Goal: Contribute content

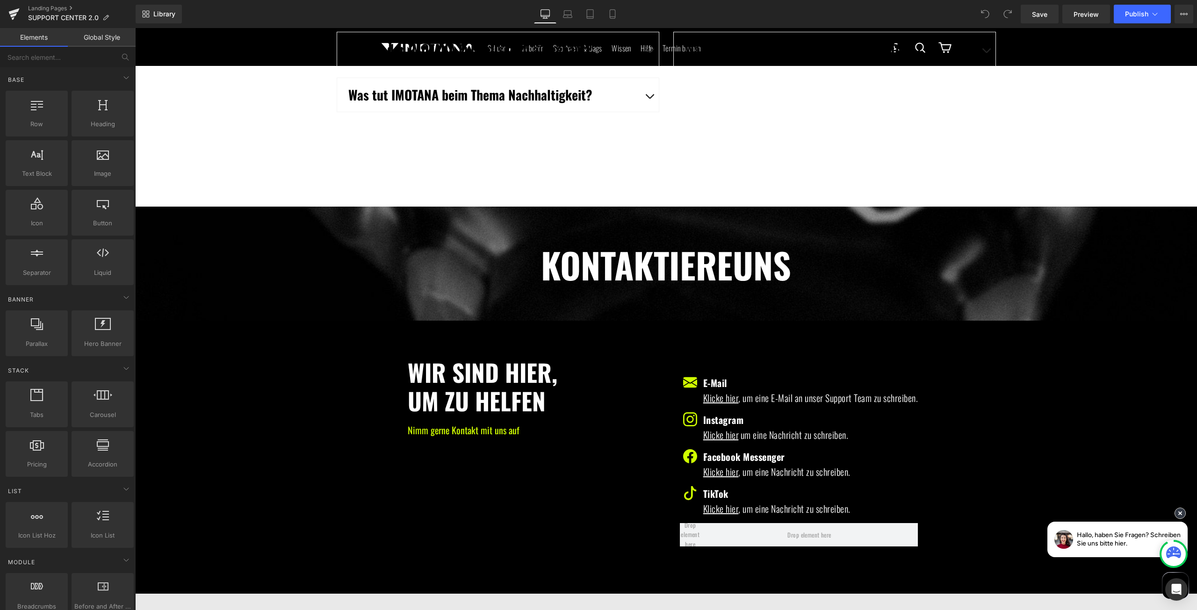
scroll to position [1497, 0]
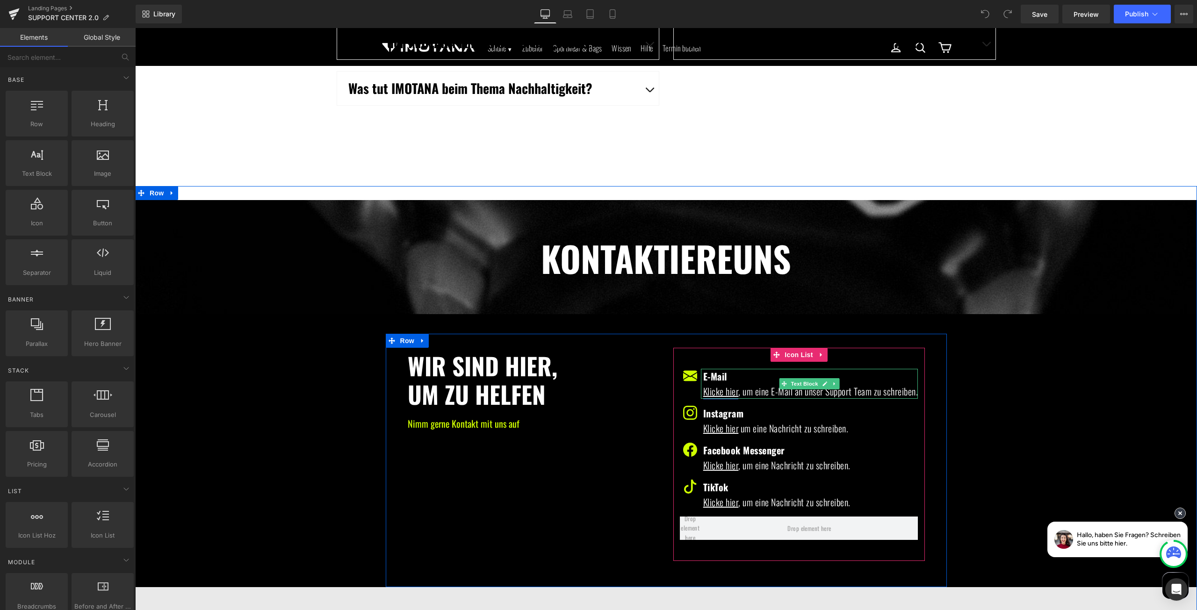
click at [712, 391] on span "Klicke hier" at bounding box center [721, 391] width 36 height 14
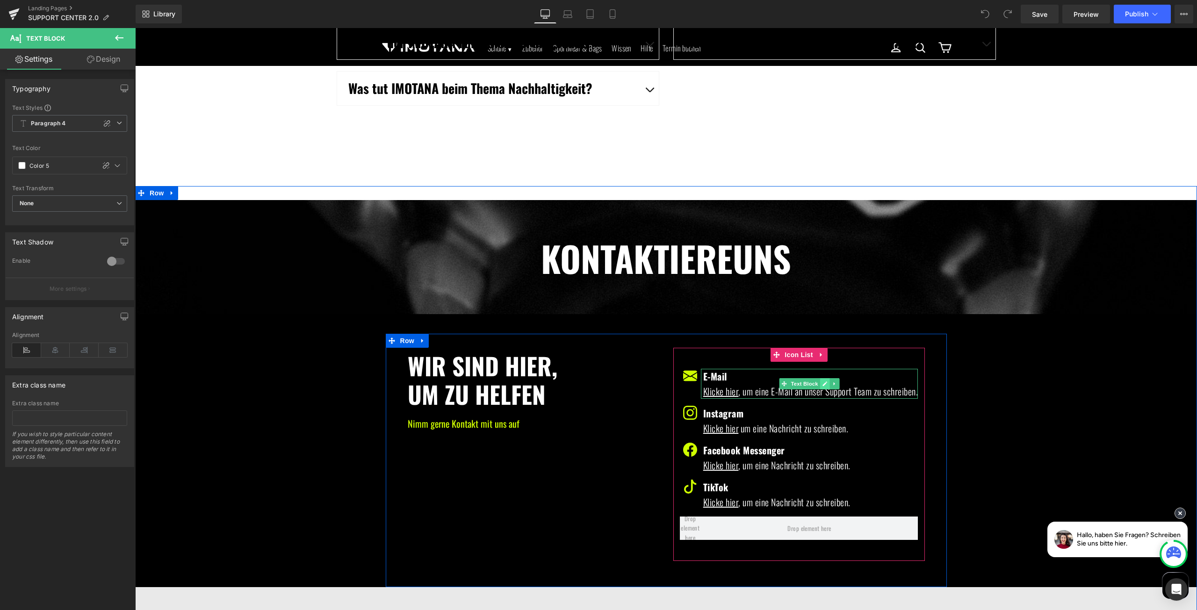
click at [823, 384] on icon at bounding box center [825, 384] width 5 height 6
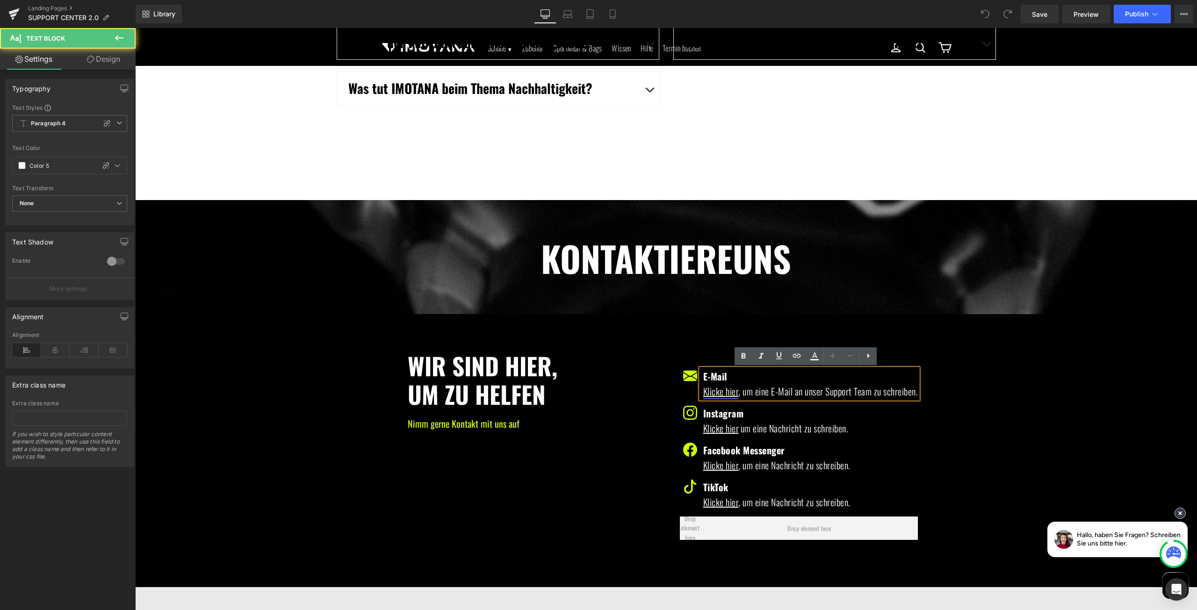
click at [724, 395] on span "Klicke hier" at bounding box center [721, 391] width 36 height 14
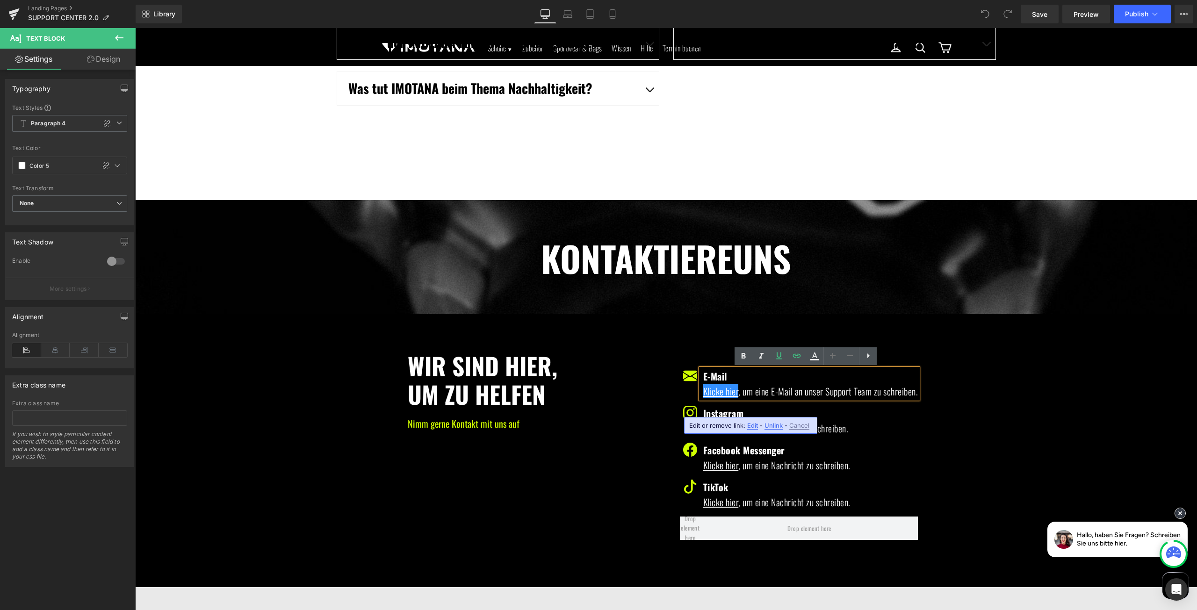
click at [755, 424] on span "Edit" at bounding box center [752, 426] width 11 height 8
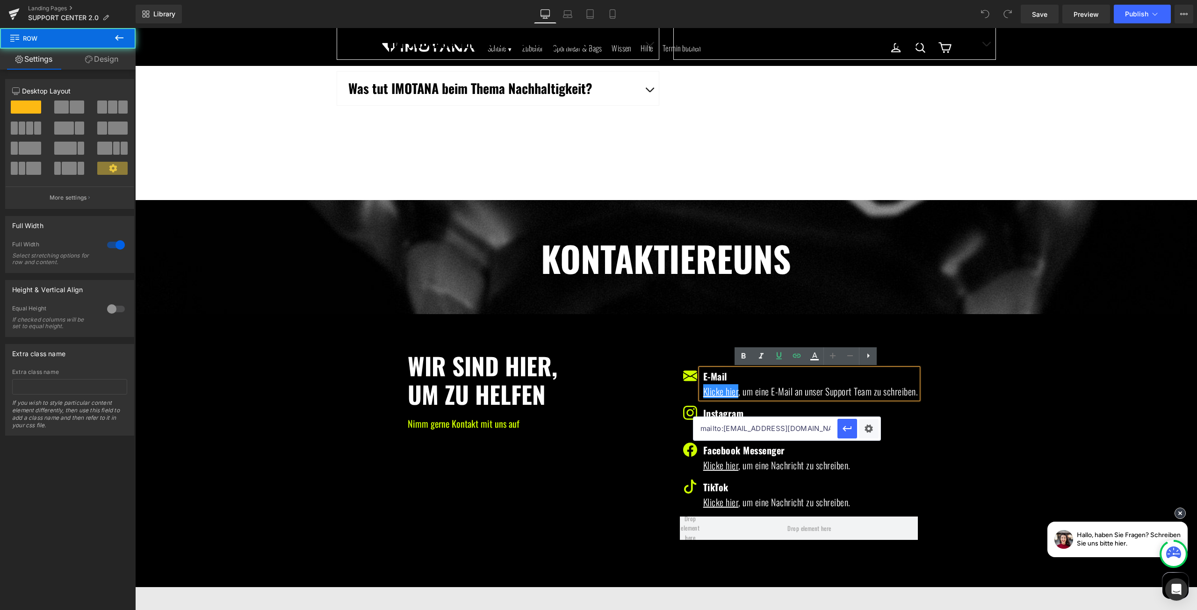
click at [637, 331] on div "Wir sind hier, um zu helfen Heading Nimm gerne Kontakt mit uns auf Text Block I…" at bounding box center [666, 515] width 1062 height 402
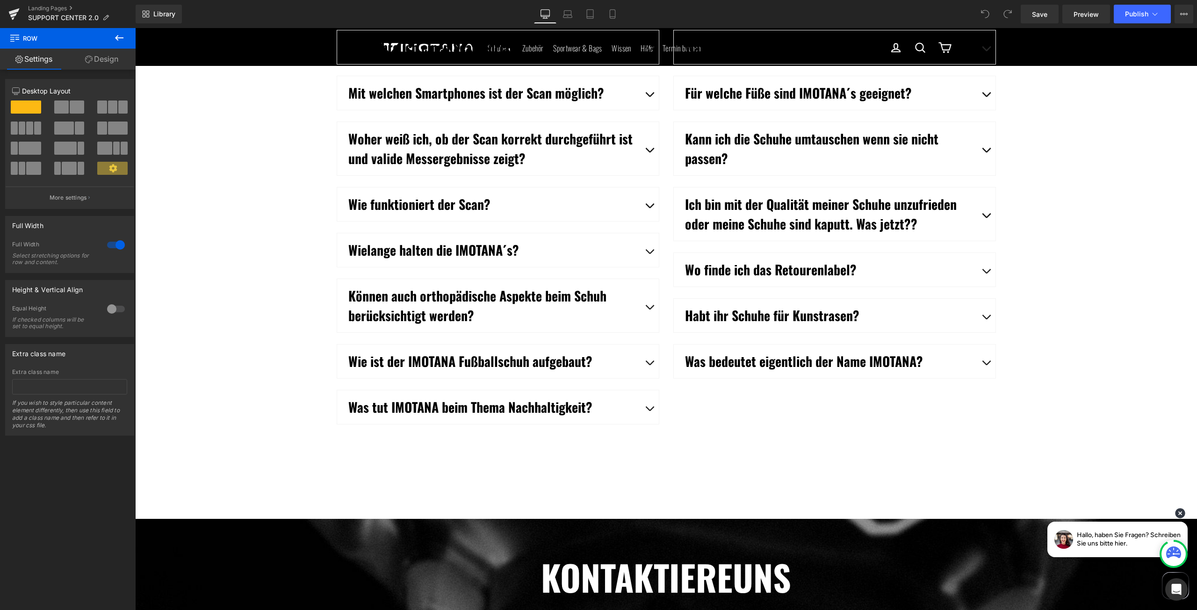
scroll to position [1122, 0]
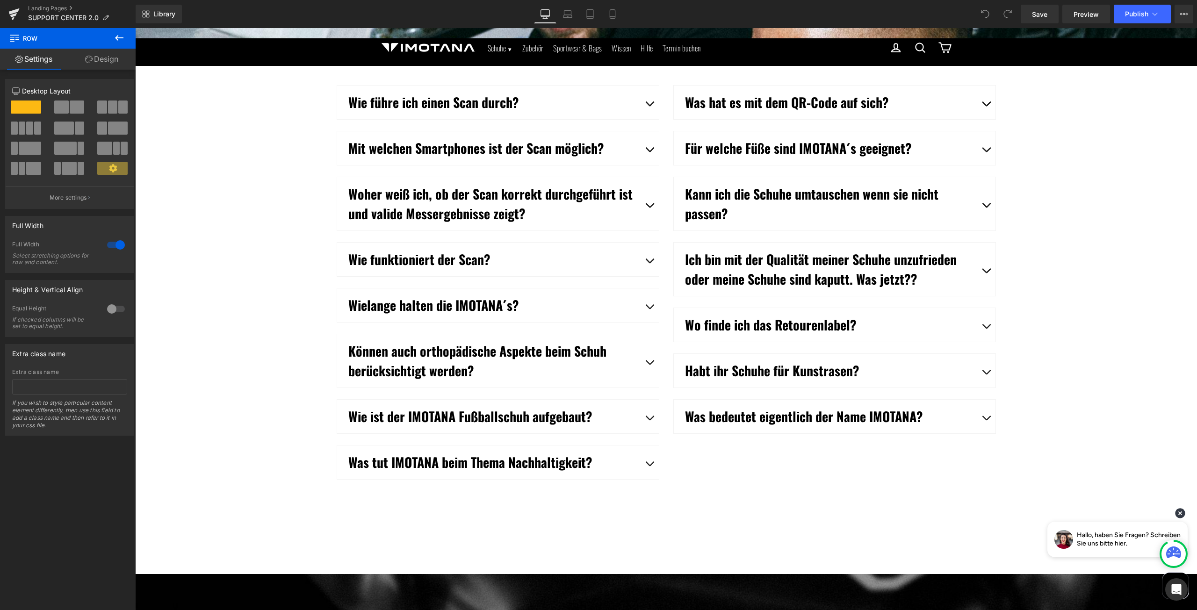
click at [415, 101] on h4 "Wie führe ich einen Scan durch?" at bounding box center [494, 103] width 292 height 20
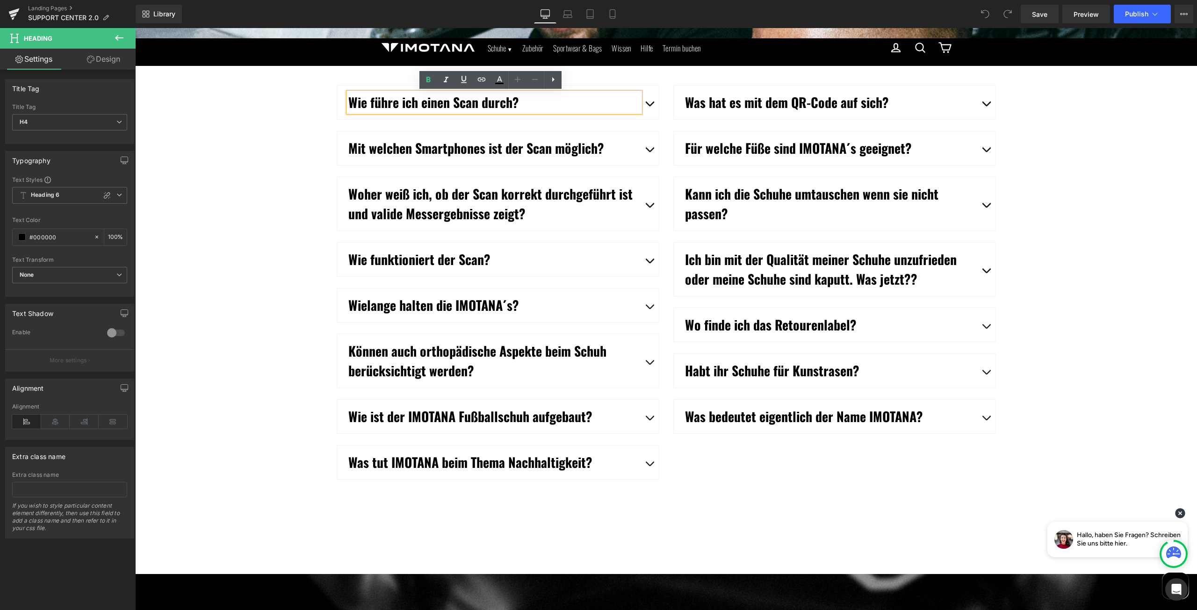
click at [638, 103] on div "Wie führe ich einen Scan durch?" at bounding box center [494, 103] width 292 height 20
click at [650, 106] on span "button" at bounding box center [650, 106] width 0 height 0
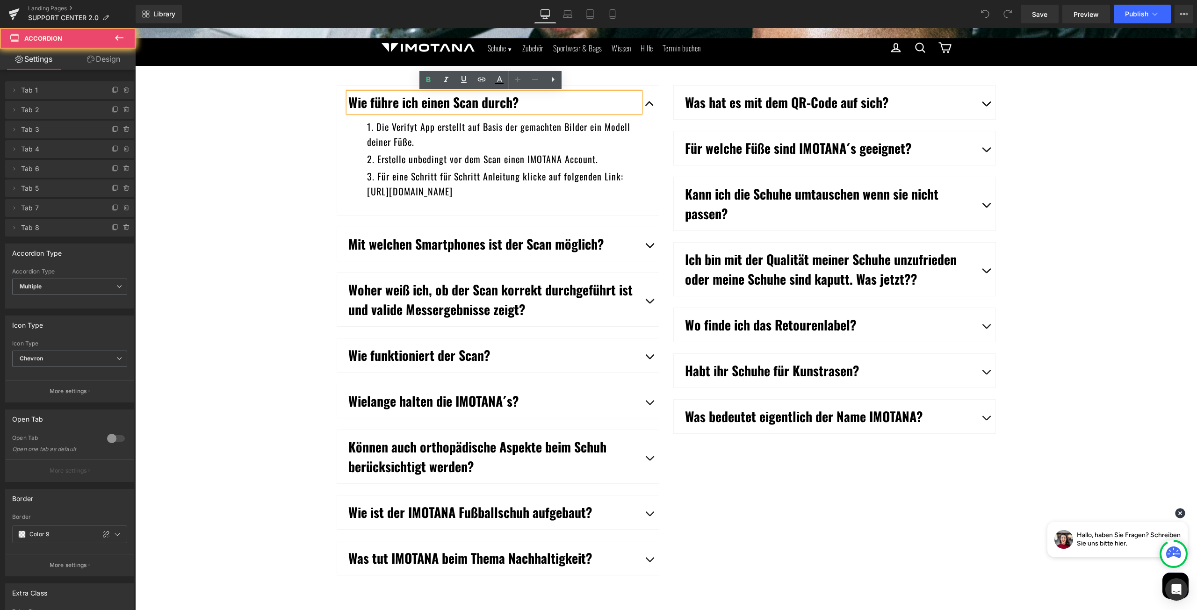
scroll to position [2621, 1055]
click at [480, 138] on li "Die Verifyt App erstellt auf Basis der gemachten Bilder ein Modell deiner Füße." at bounding box center [507, 134] width 281 height 30
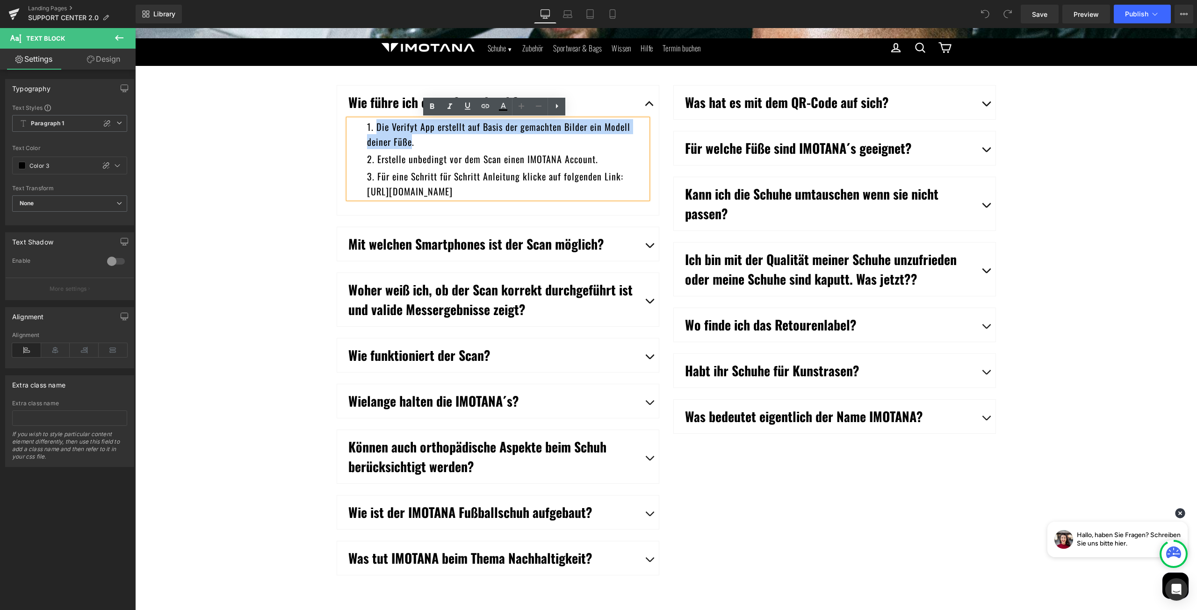
drag, startPoint x: 409, startPoint y: 143, endPoint x: 374, endPoint y: 129, distance: 38.2
click at [374, 129] on li "Die Verifyt App erstellt auf Basis der gemachten Bilder ein Modell deiner Füße." at bounding box center [507, 134] width 281 height 30
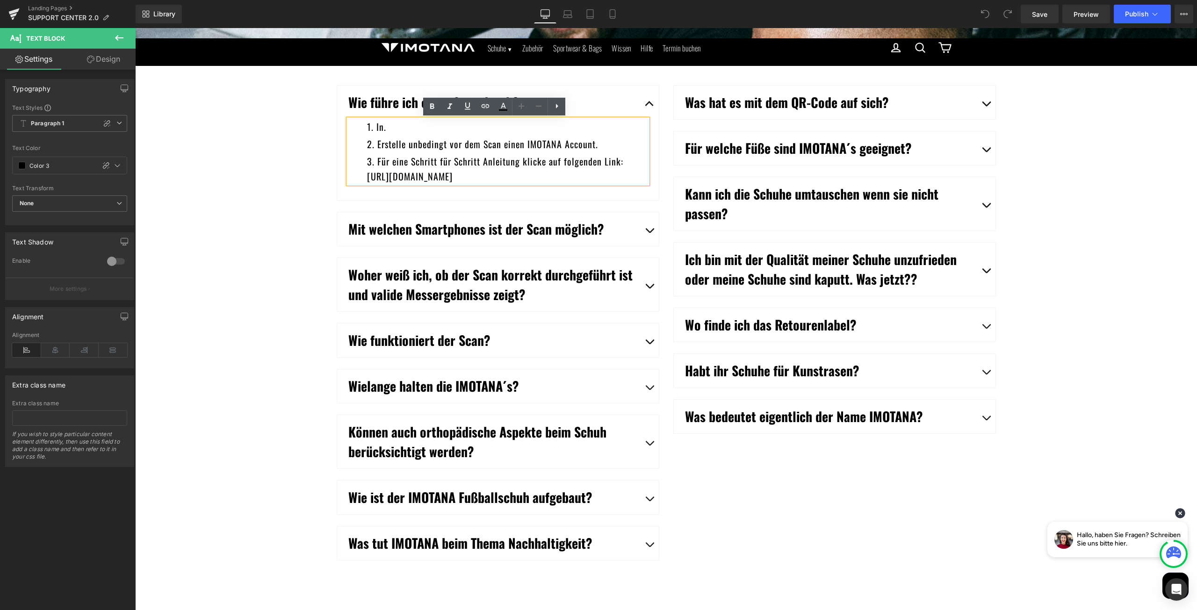
scroll to position [2606, 1055]
drag, startPoint x: 557, startPoint y: 176, endPoint x: 374, endPoint y: 163, distance: 182.9
click at [374, 163] on li "Für eine Schritt für Schritt Anleitung klicke auf folgenden Link: [URL][DOMAIN_…" at bounding box center [507, 169] width 281 height 30
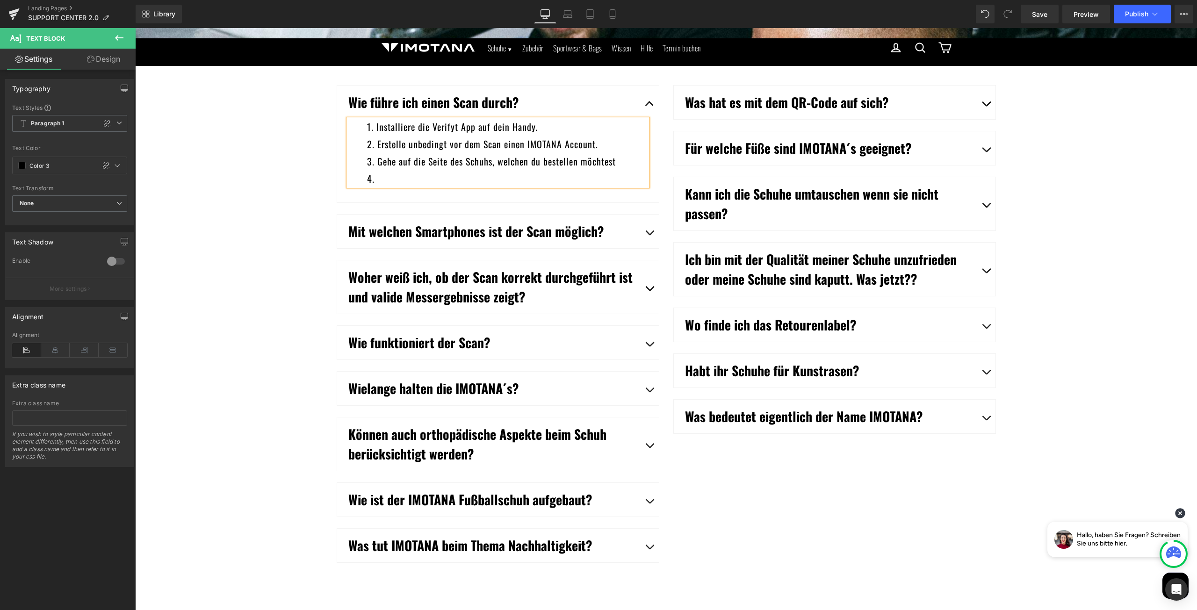
scroll to position [2608, 1055]
click at [611, 160] on li "Gehe auf die Seite des Schuhs, welchen du bestellen möchtest" at bounding box center [507, 161] width 281 height 15
click at [741, 90] on div "Was hat es mit dem QR-Code auf sich? Heading" at bounding box center [835, 103] width 322 height 34
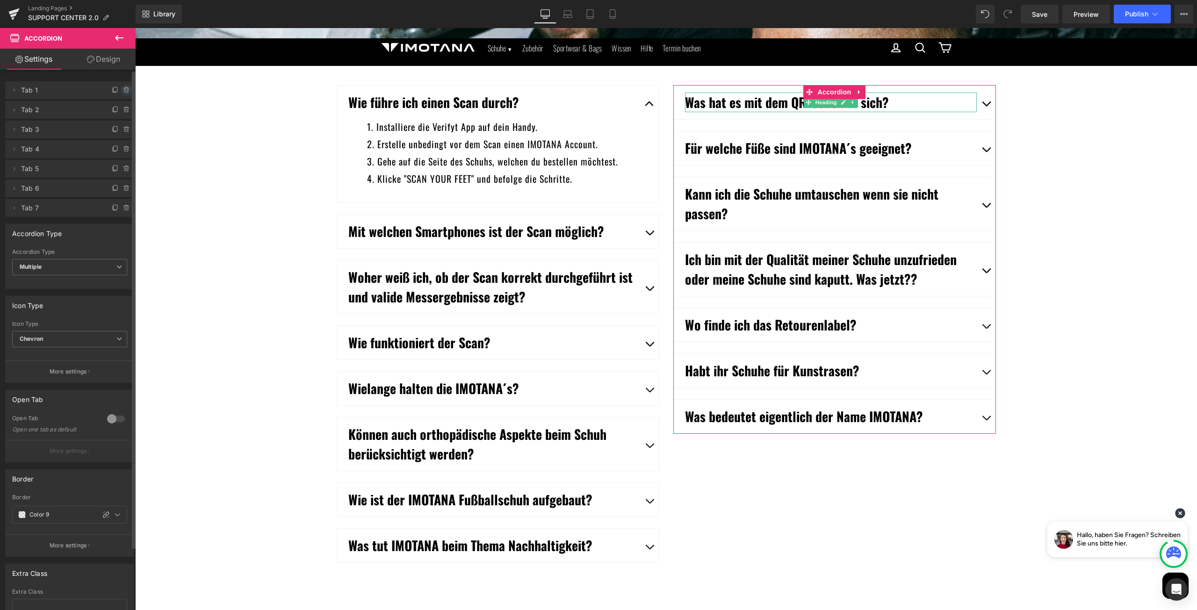
click at [125, 86] on span at bounding box center [126, 90] width 11 height 11
click at [109, 89] on button "Delete" at bounding box center [116, 91] width 29 height 12
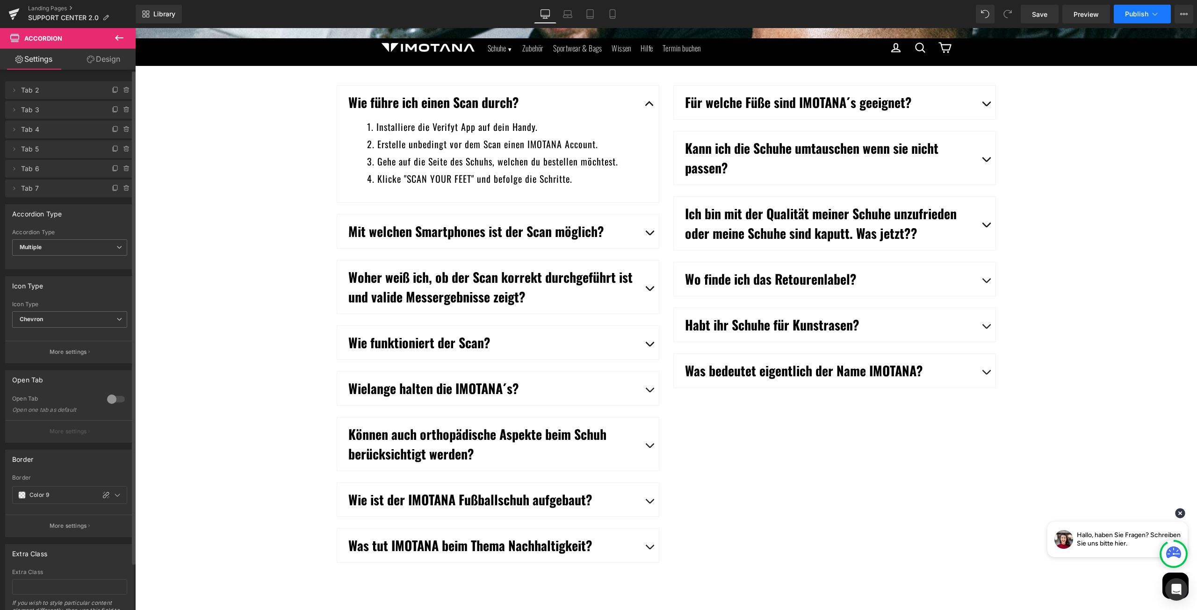
click at [1134, 10] on span "Publish" at bounding box center [1136, 13] width 23 height 7
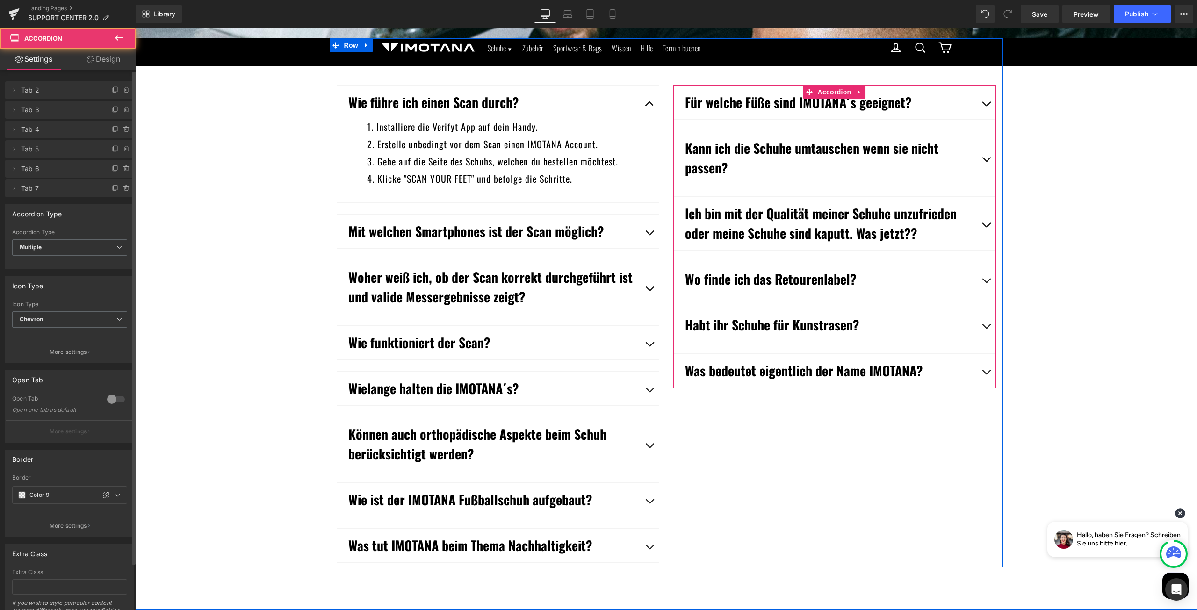
click at [986, 328] on span "button" at bounding box center [986, 328] width 0 height 0
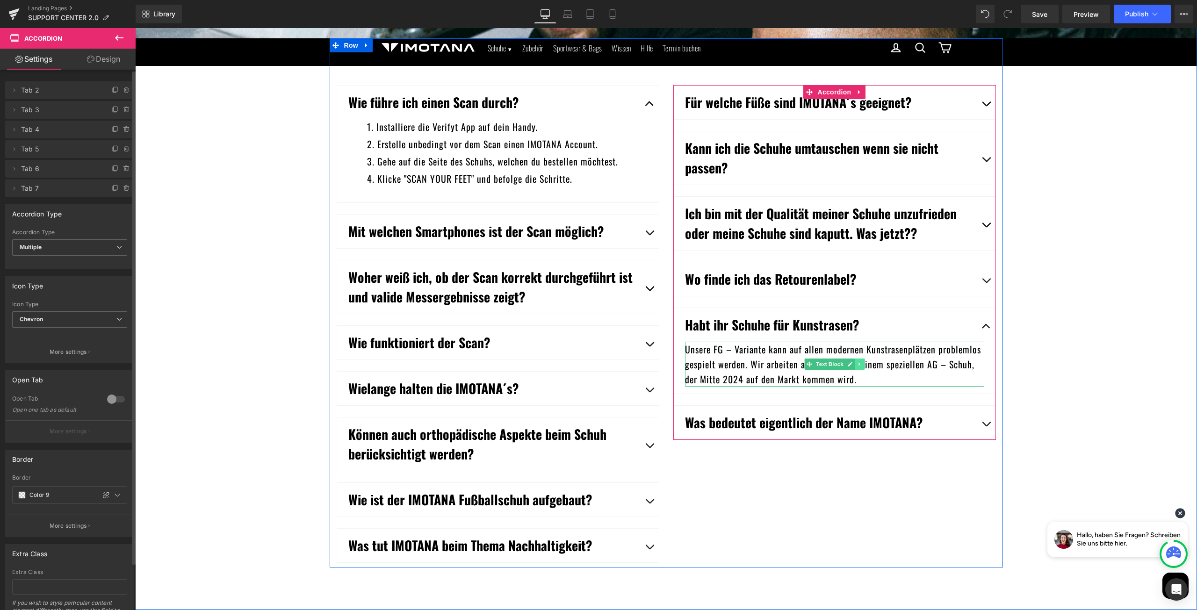
click at [858, 365] on icon at bounding box center [859, 365] width 5 height 6
click at [834, 364] on icon at bounding box center [835, 365] width 5 height 6
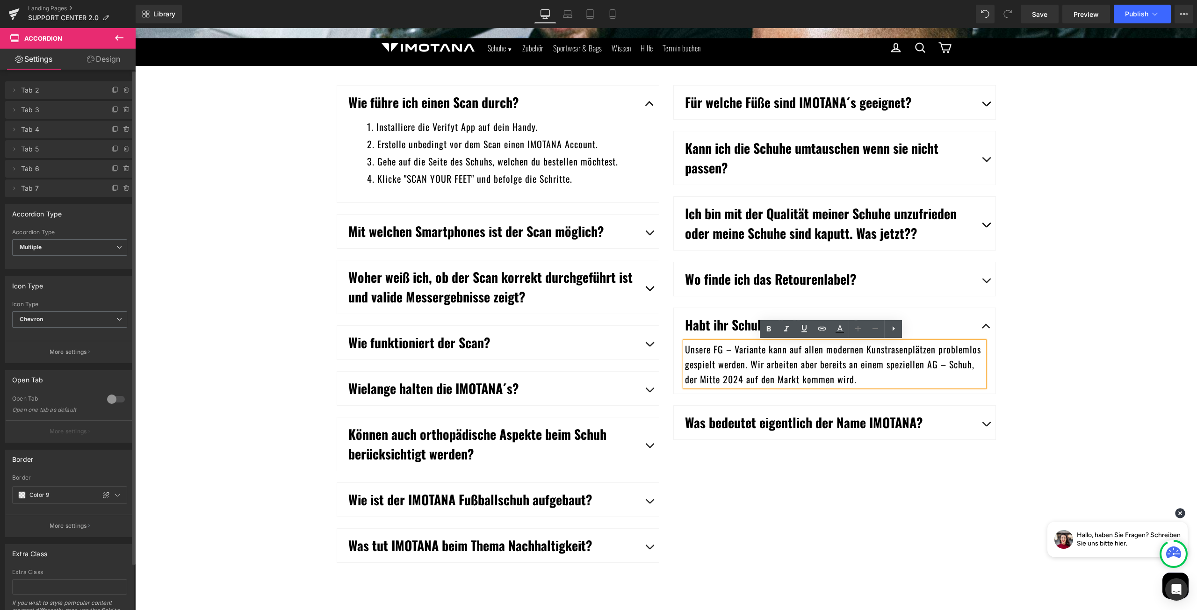
click at [834, 364] on div "Unsere FG – Variante kann auf allen modernen Kunstrasenplätzen problemlos gespi…" at bounding box center [834, 364] width 299 height 45
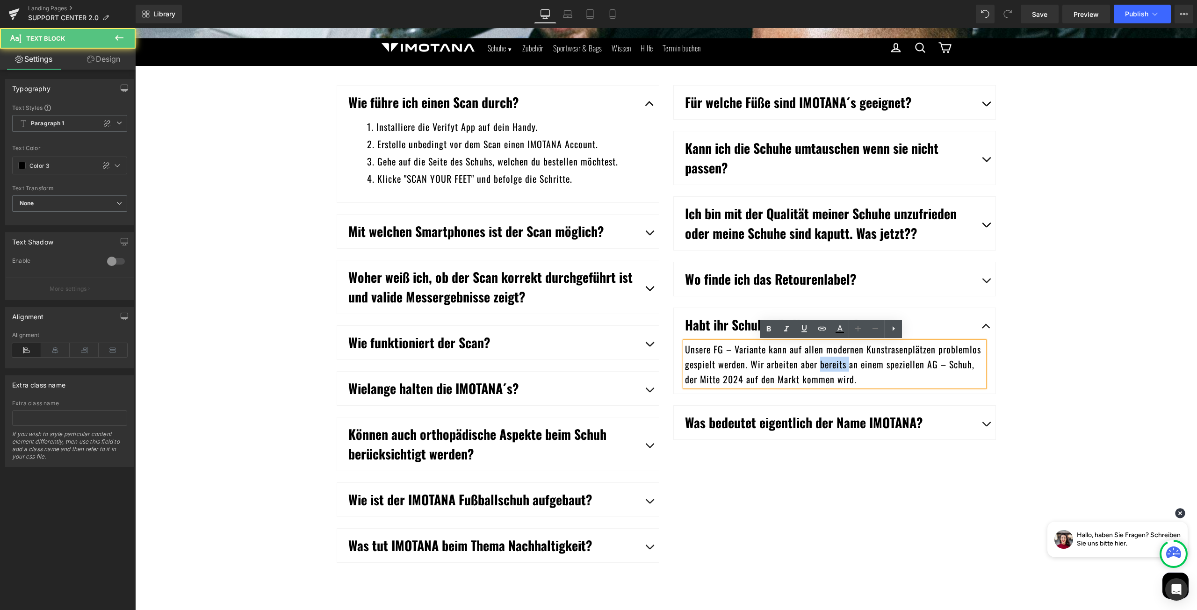
click at [834, 364] on div "Unsere FG – Variante kann auf allen modernen Kunstrasenplätzen problemlos gespi…" at bounding box center [834, 364] width 299 height 45
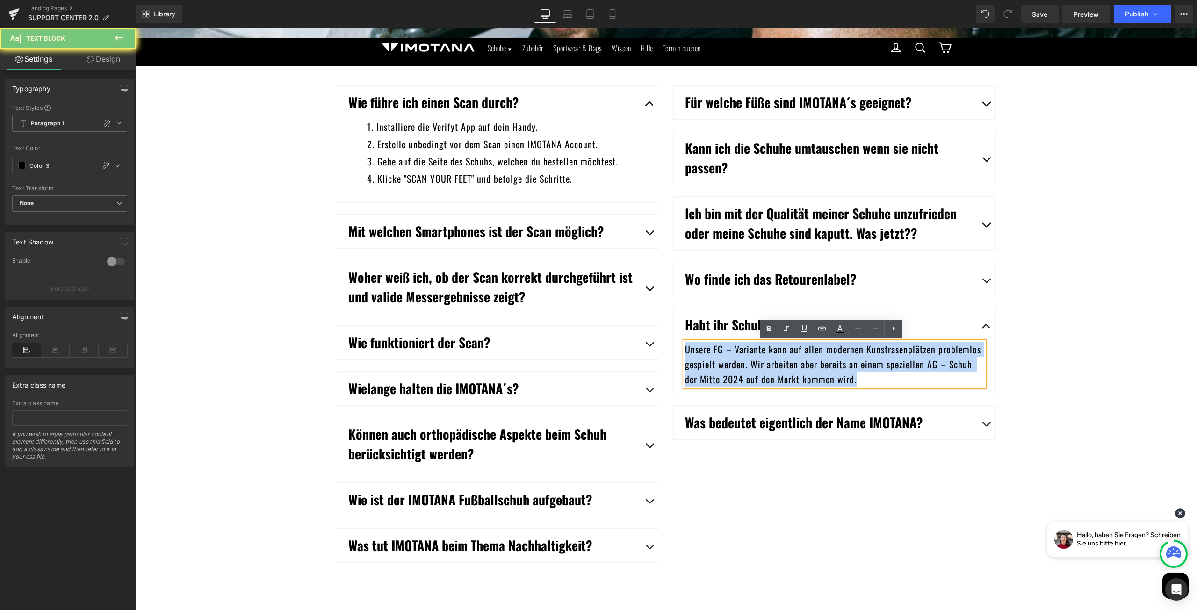
click at [834, 364] on div "Unsere FG – Variante kann auf allen modernen Kunstrasenplätzen problemlos gespi…" at bounding box center [834, 364] width 299 height 45
click at [719, 379] on div "Unsere FG – Variante kann auf allen modernen Kunstrasenplätzen problemlos gespi…" at bounding box center [834, 364] width 299 height 45
click at [703, 378] on div "Unsere FG – Variante kann auf allen modernen Kunstrasenplätzen problemlos gespi…" at bounding box center [834, 364] width 299 height 45
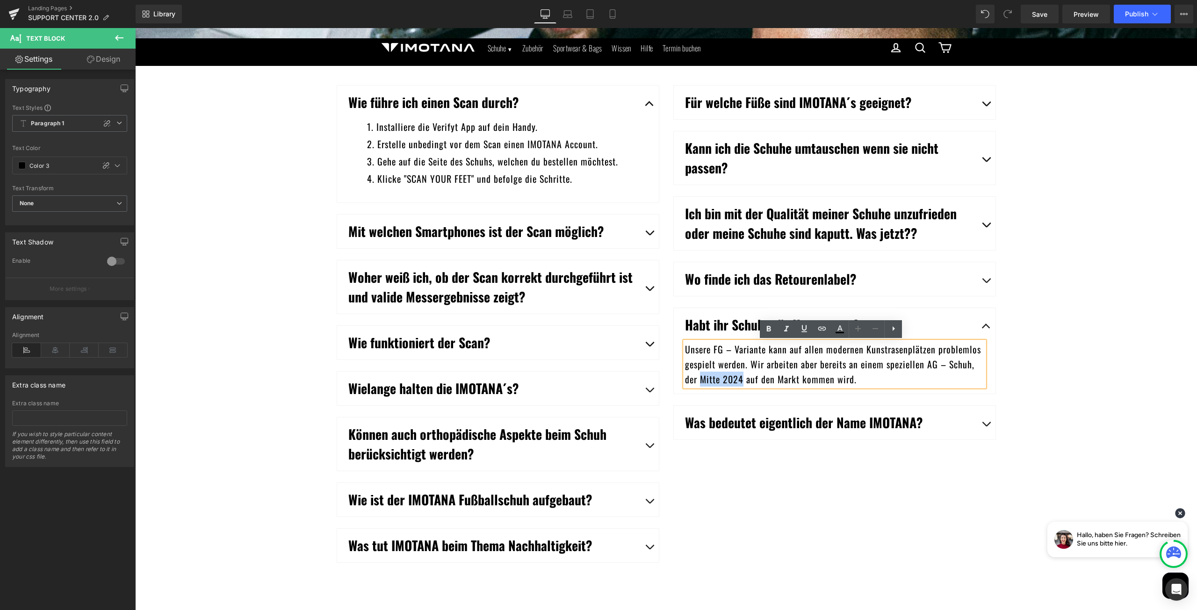
drag, startPoint x: 699, startPoint y: 380, endPoint x: 738, endPoint y: 379, distance: 38.8
click at [738, 379] on div "Unsere FG – Variante kann auf allen modernen Kunstrasenplätzen problemlos gespi…" at bounding box center [834, 364] width 299 height 45
click at [1081, 279] on div "FAQ Heading Alle Fragen auf einem Blick. Heading Parallax Wie führe ich einen S…" at bounding box center [666, 174] width 1062 height 788
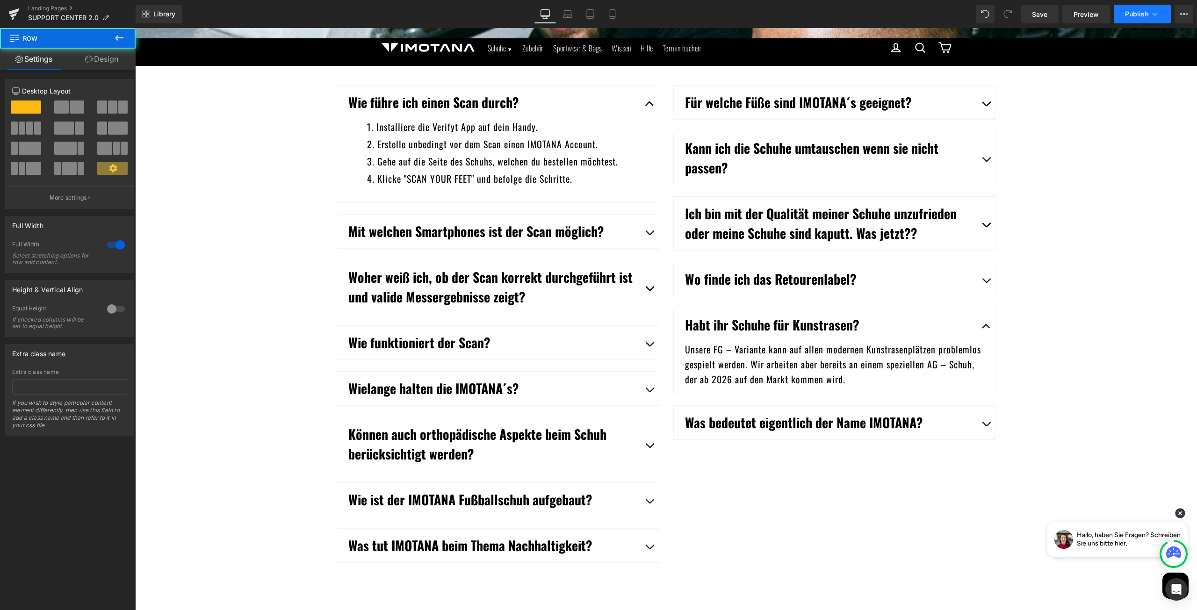
click at [1124, 13] on button "Publish" at bounding box center [1142, 14] width 57 height 19
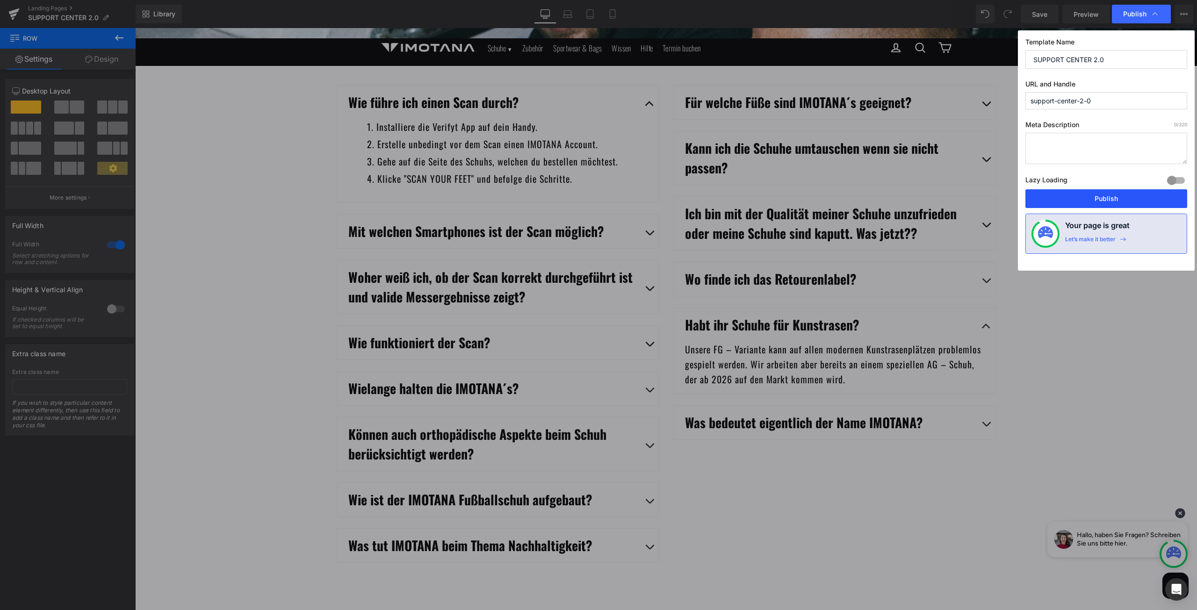
click at [1075, 193] on button "Publish" at bounding box center [1107, 198] width 162 height 19
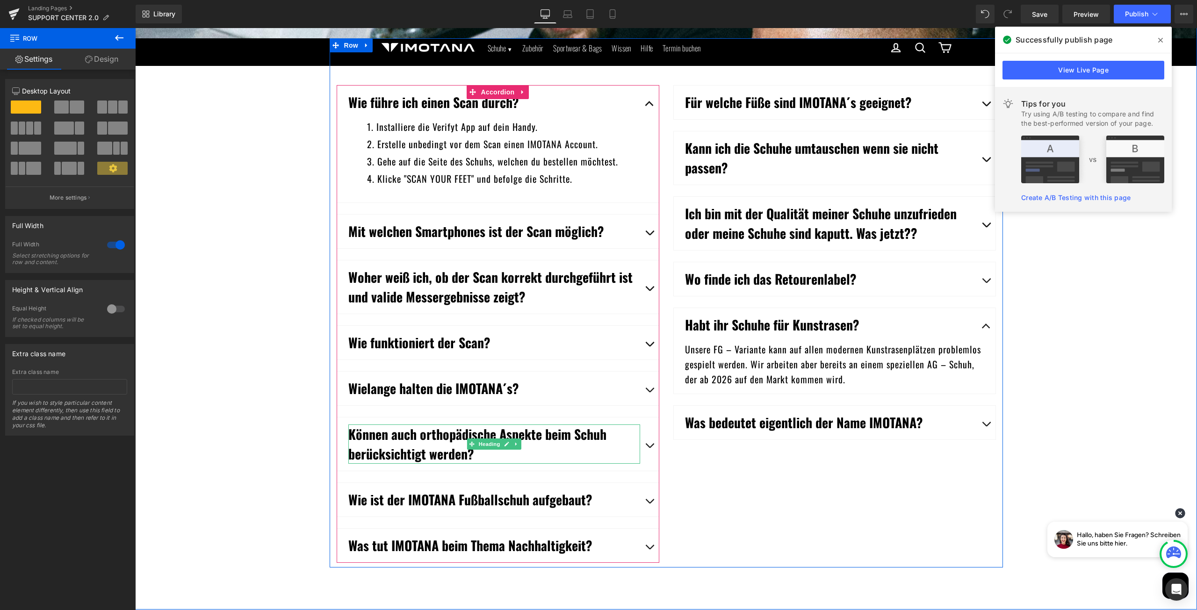
click at [650, 448] on span "button" at bounding box center [650, 448] width 0 height 0
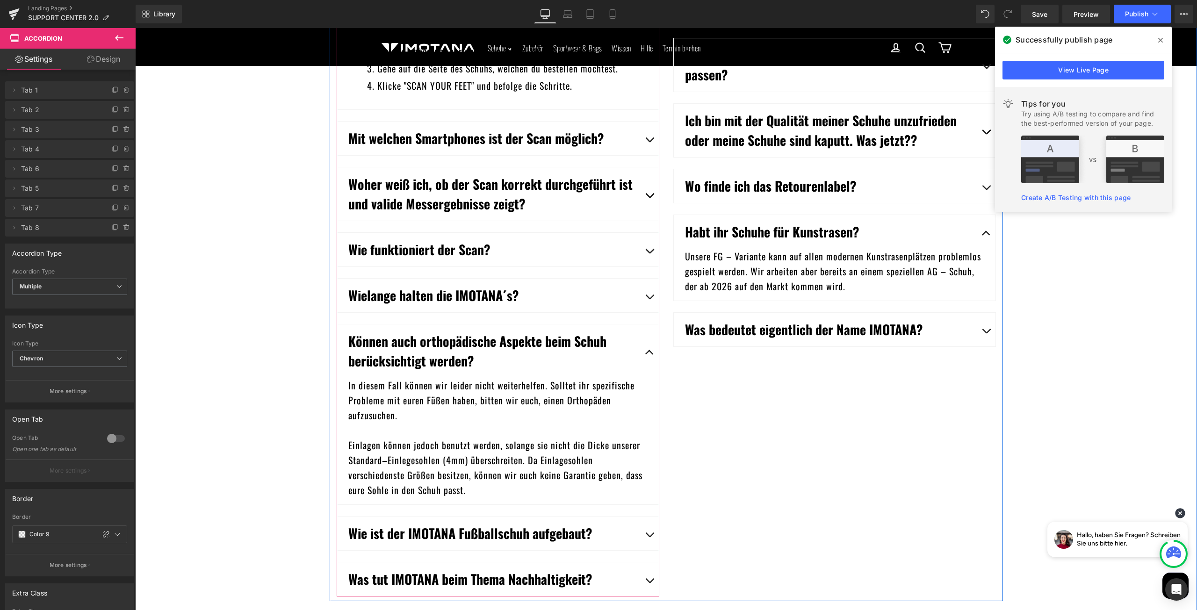
scroll to position [1216, 0]
click at [482, 435] on div "In diesem Fall können wir leider nicht weiterhelfen. Solltet ihr spezifische Pr…" at bounding box center [497, 437] width 299 height 120
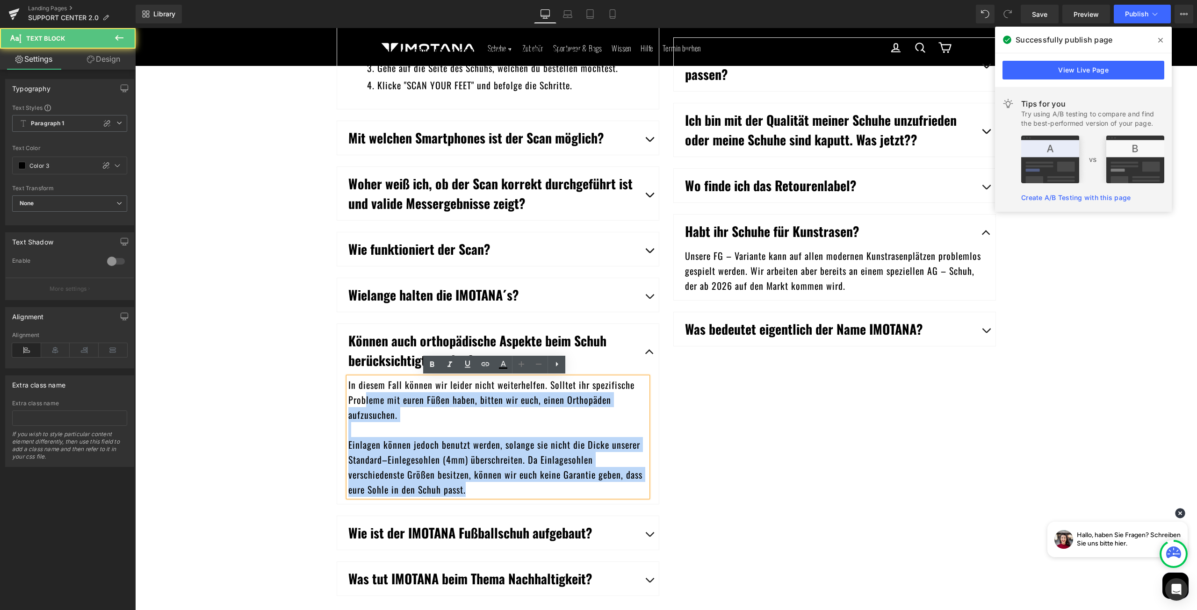
scroll to position [2735, 1055]
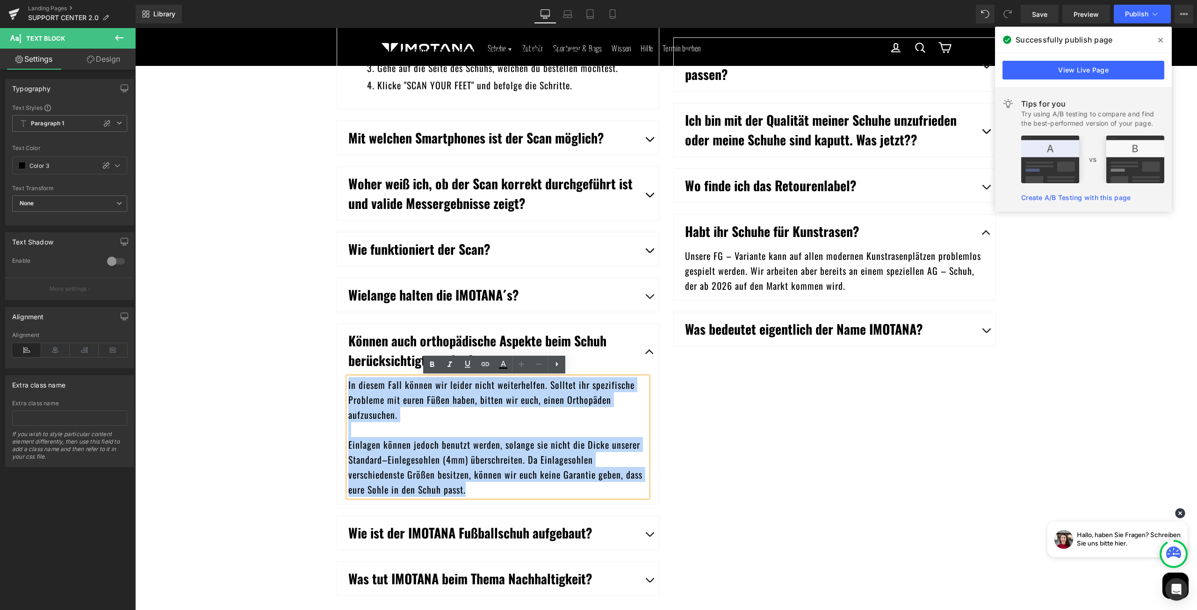
drag, startPoint x: 475, startPoint y: 487, endPoint x: 345, endPoint y: 382, distance: 167.3
click at [348, 382] on div "In diesem Fall können wir leider nicht weiterhelfen. Solltet ihr spezifische Pr…" at bounding box center [497, 437] width 299 height 120
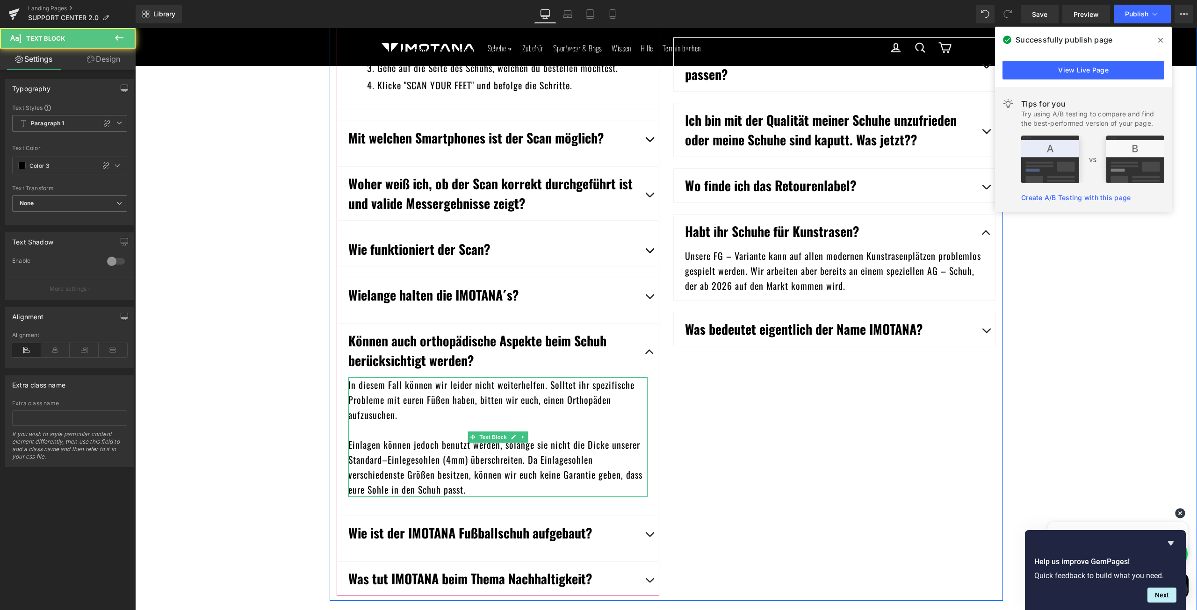
click at [455, 413] on div "In diesem Fall können wir leider nicht weiterhelfen. Solltet ihr spezifische Pr…" at bounding box center [497, 437] width 299 height 120
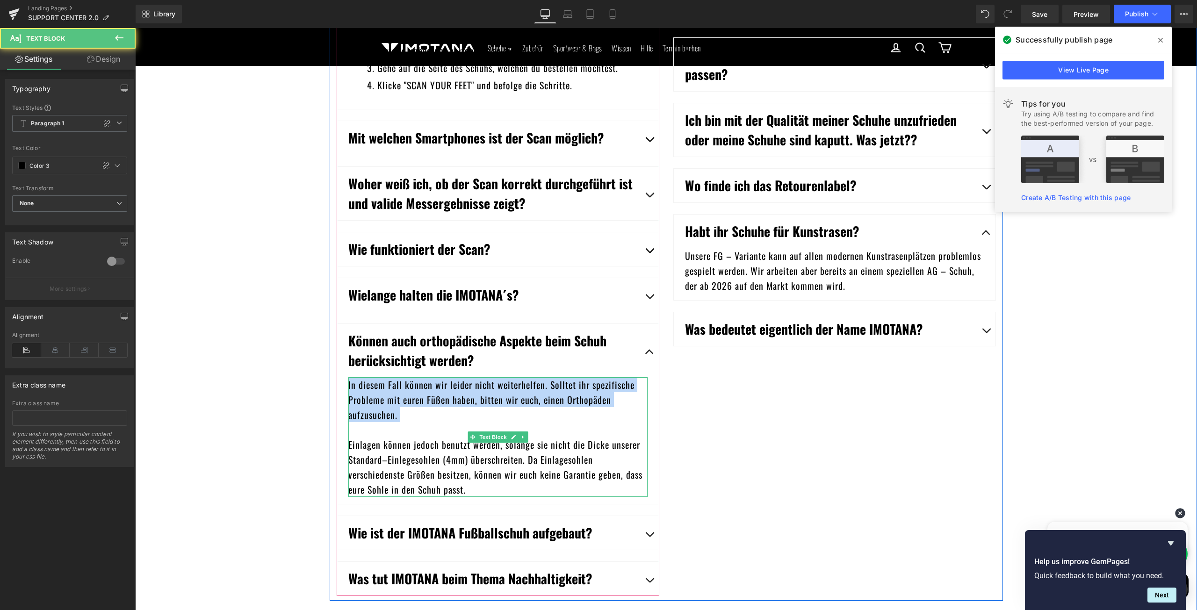
click at [455, 413] on div "In diesem Fall können wir leider nicht weiterhelfen. Solltet ihr spezifische Pr…" at bounding box center [497, 437] width 299 height 120
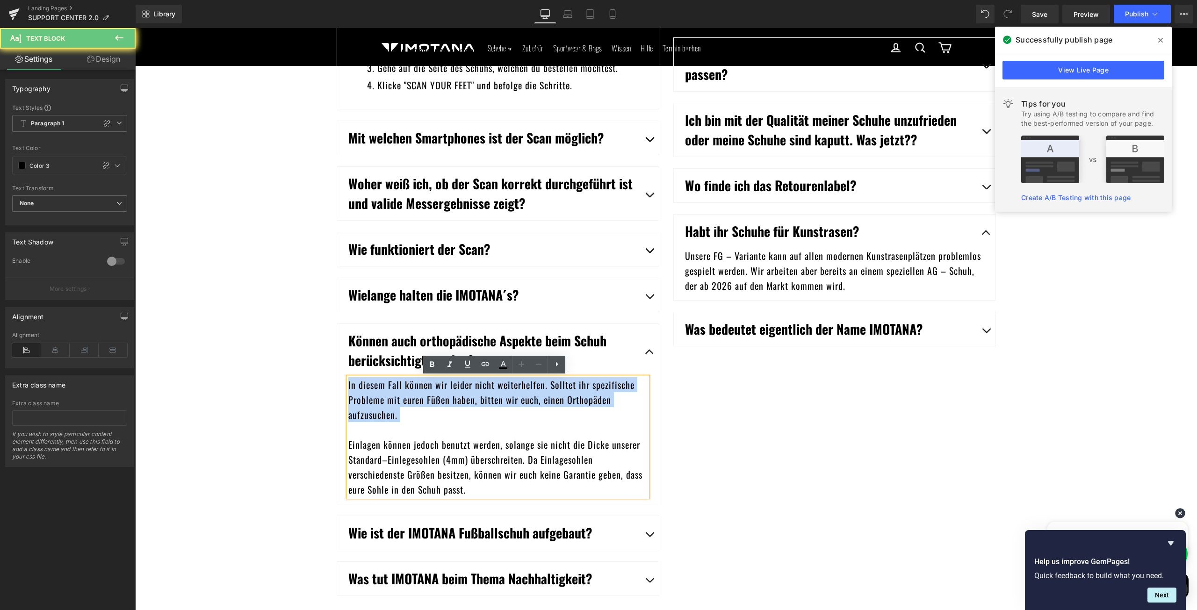
click at [455, 413] on div "In diesem Fall können wir leider nicht weiterhelfen. Solltet ihr spezifische Pr…" at bounding box center [497, 437] width 299 height 120
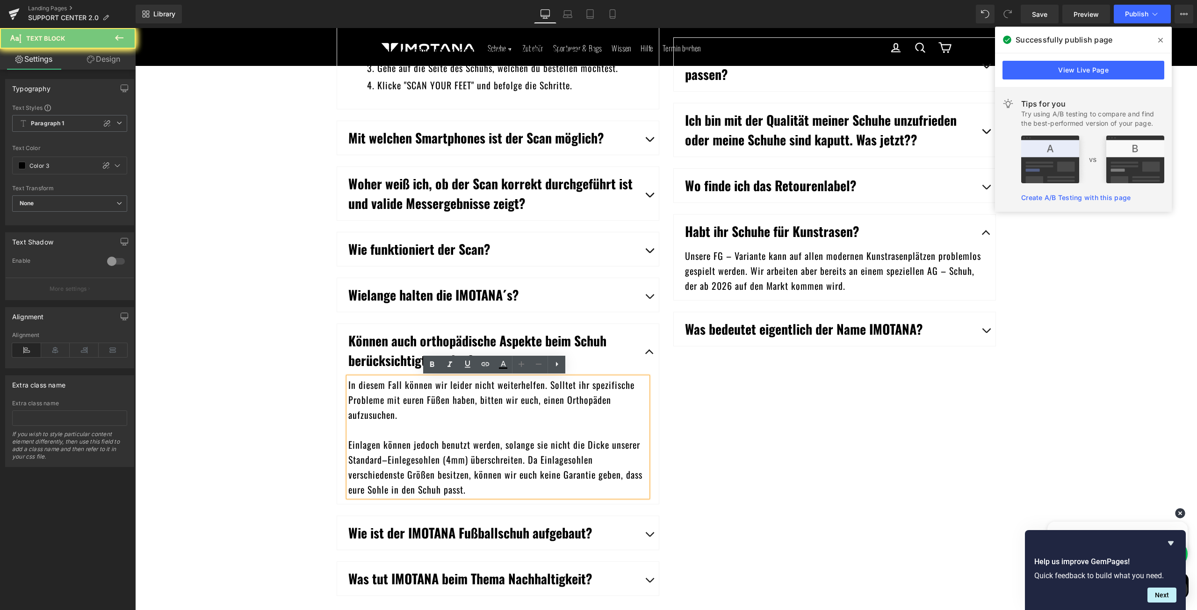
click at [450, 464] on div "In diesem Fall können wir leider nicht weiterhelfen. Solltet ihr spezifische Pr…" at bounding box center [497, 437] width 299 height 120
click at [480, 464] on div "In diesem Fall können wir leider nicht weiterhelfen. Solltet ihr spezifische Pr…" at bounding box center [497, 437] width 299 height 120
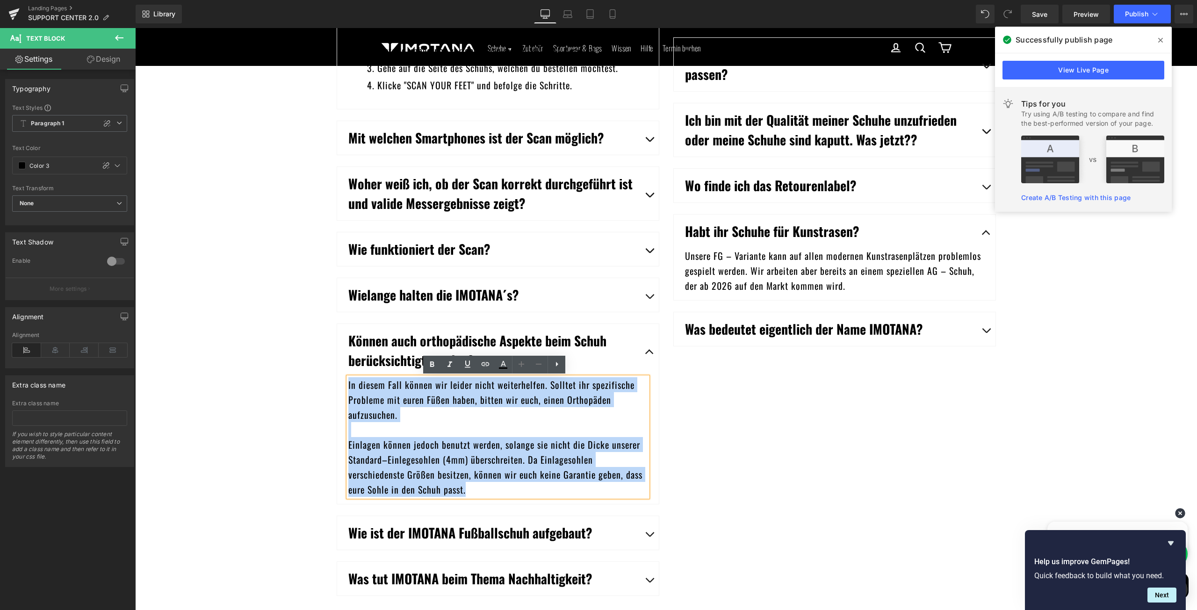
drag, startPoint x: 474, startPoint y: 492, endPoint x: 336, endPoint y: 387, distance: 173.2
click at [337, 387] on article "In diesem Fall können wir leider nicht weiterhelfen. Solltet ihr spezifische Pr…" at bounding box center [498, 440] width 322 height 127
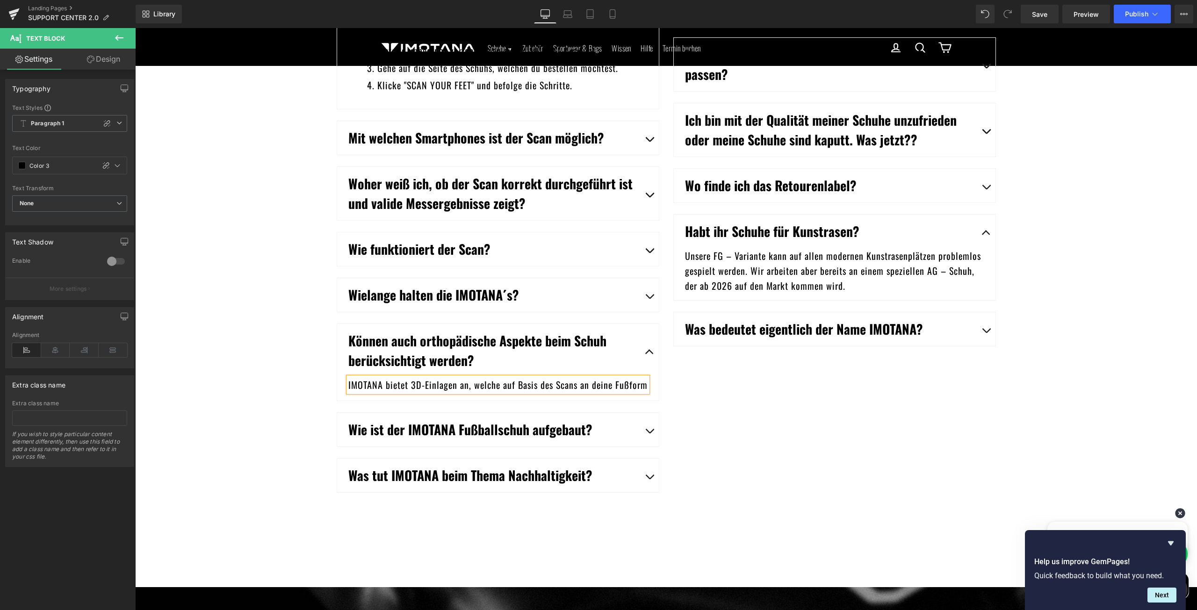
scroll to position [2645, 1055]
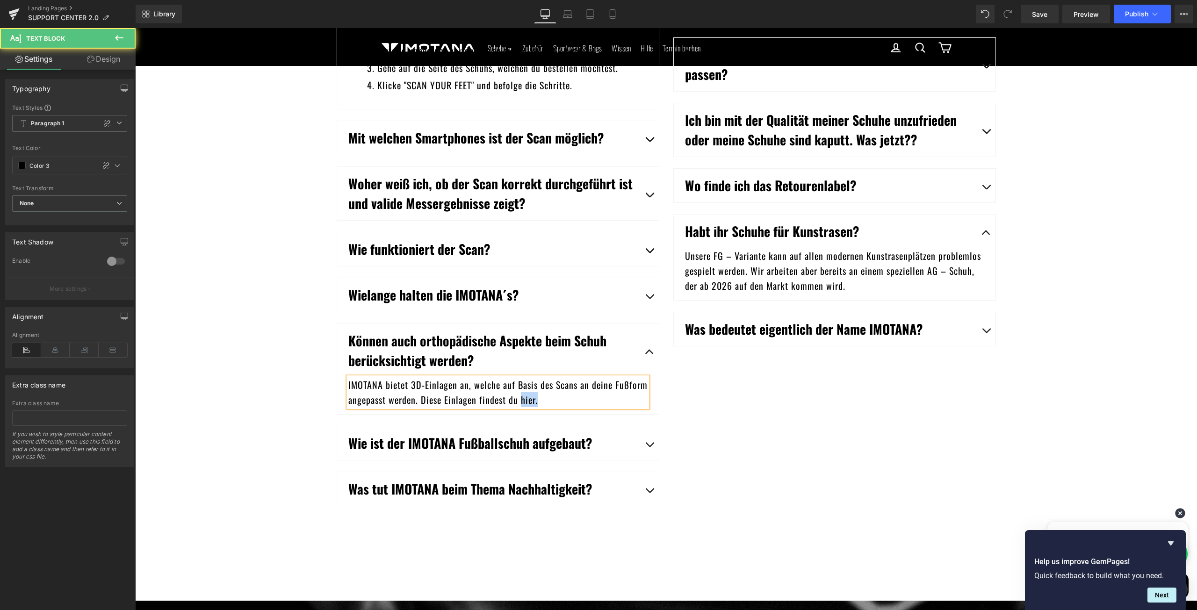
drag, startPoint x: 516, startPoint y: 400, endPoint x: 532, endPoint y: 398, distance: 16.0
click at [532, 398] on div "IMOTANA bietet 3D-Einlagen an, welche auf Basis des Scans an deine Fußform ange…" at bounding box center [497, 392] width 299 height 30
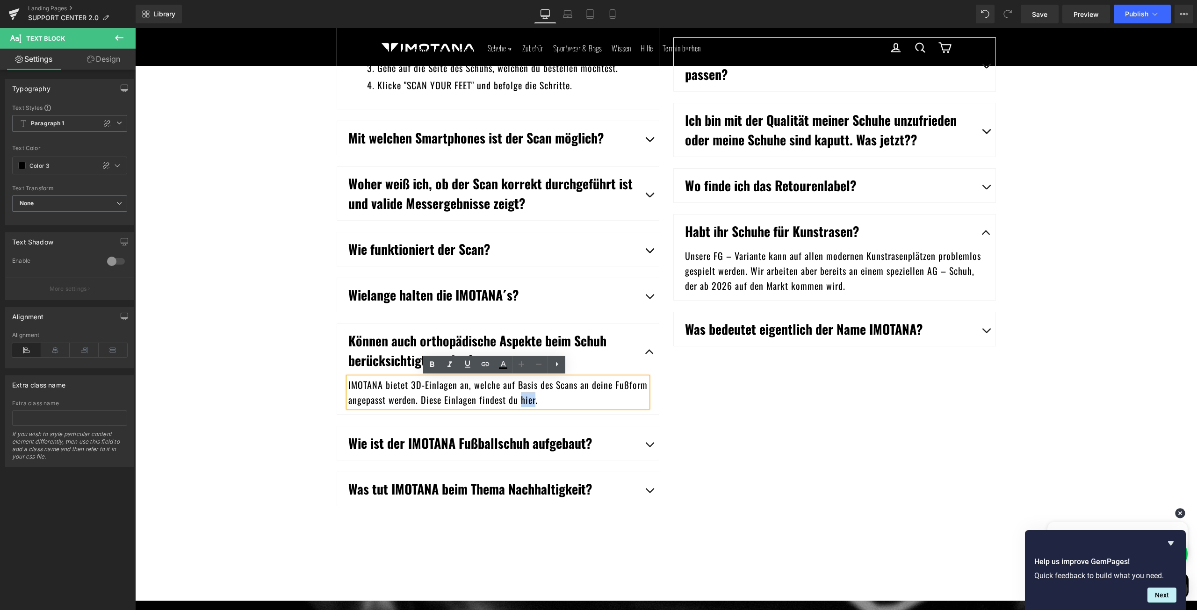
drag, startPoint x: 518, startPoint y: 399, endPoint x: 530, endPoint y: 400, distance: 12.2
click at [530, 400] on div "IMOTANA bietet 3D-Einlagen an, welche auf Basis des Scans an deine Fußform ange…" at bounding box center [497, 392] width 299 height 30
click at [484, 364] on icon at bounding box center [486, 364] width 8 height 4
click at [502, 420] on input "mailto:[EMAIL_ADDRESS][DOMAIN_NAME]" at bounding box center [529, 422] width 144 height 23
click at [484, 420] on input "3D" at bounding box center [529, 422] width 144 height 23
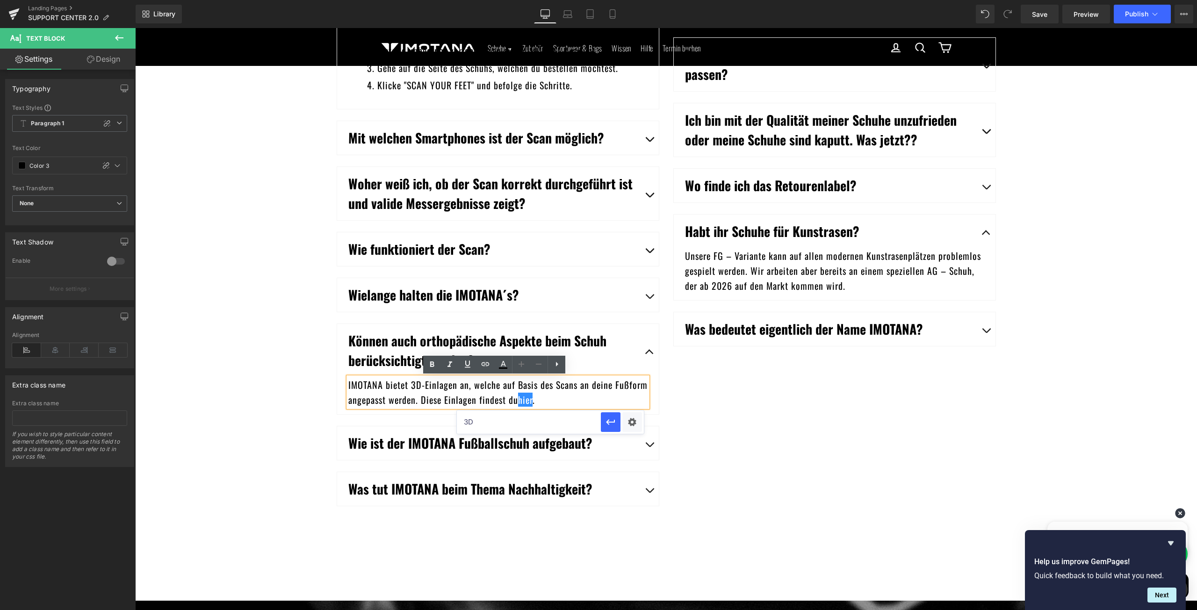
click at [484, 420] on input "3D" at bounding box center [529, 422] width 144 height 23
paste input "[URL][DOMAIN_NAME]"
type input "[URL][DOMAIN_NAME]"
click at [606, 425] on icon "button" at bounding box center [610, 422] width 11 height 11
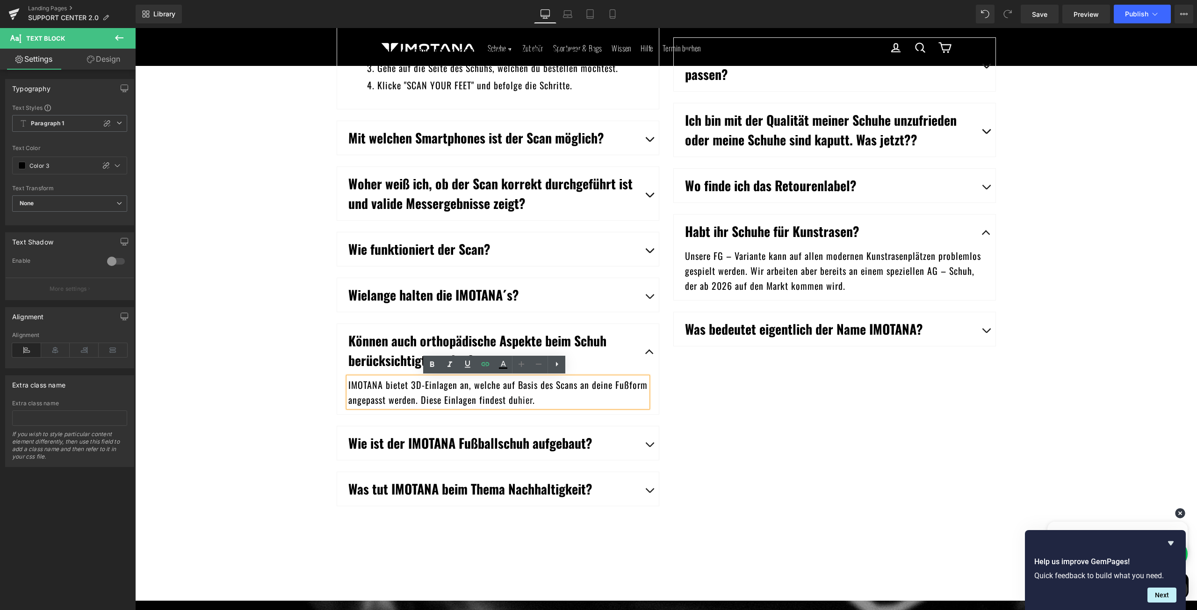
scroll to position [0, 0]
click at [603, 382] on div "IMOTANA bietet 3D-Einlagen an, welche auf Basis des Scans an deine Fußform ange…" at bounding box center [497, 392] width 299 height 30
click at [1136, 13] on span "Publish" at bounding box center [1136, 13] width 23 height 7
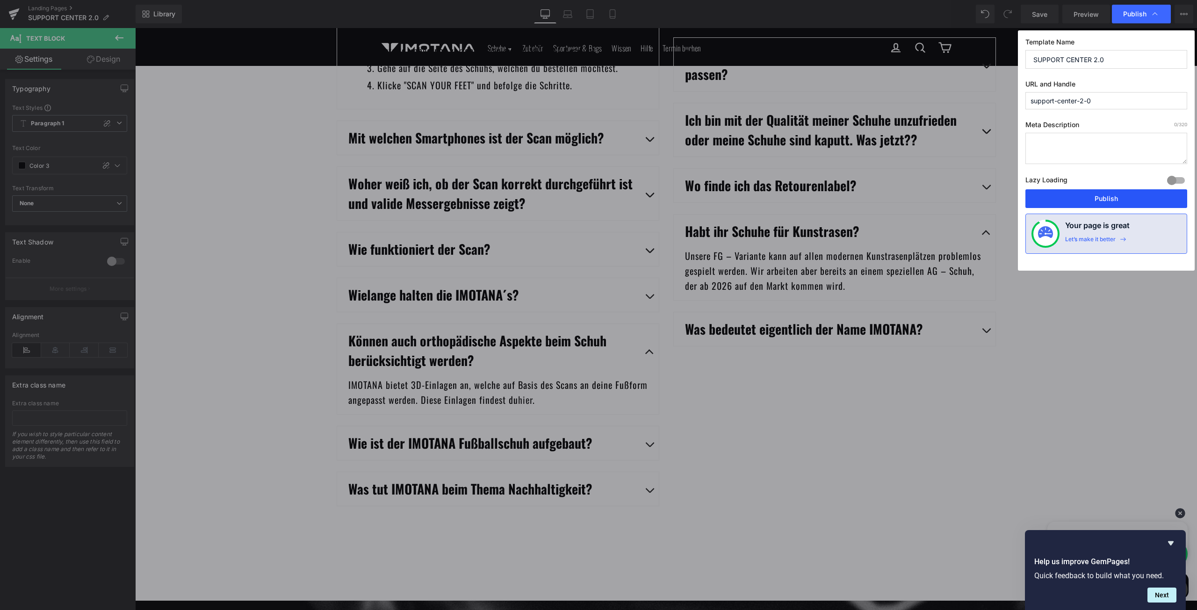
click at [1127, 195] on button "Publish" at bounding box center [1107, 198] width 162 height 19
